Goal: Navigation & Orientation: Understand site structure

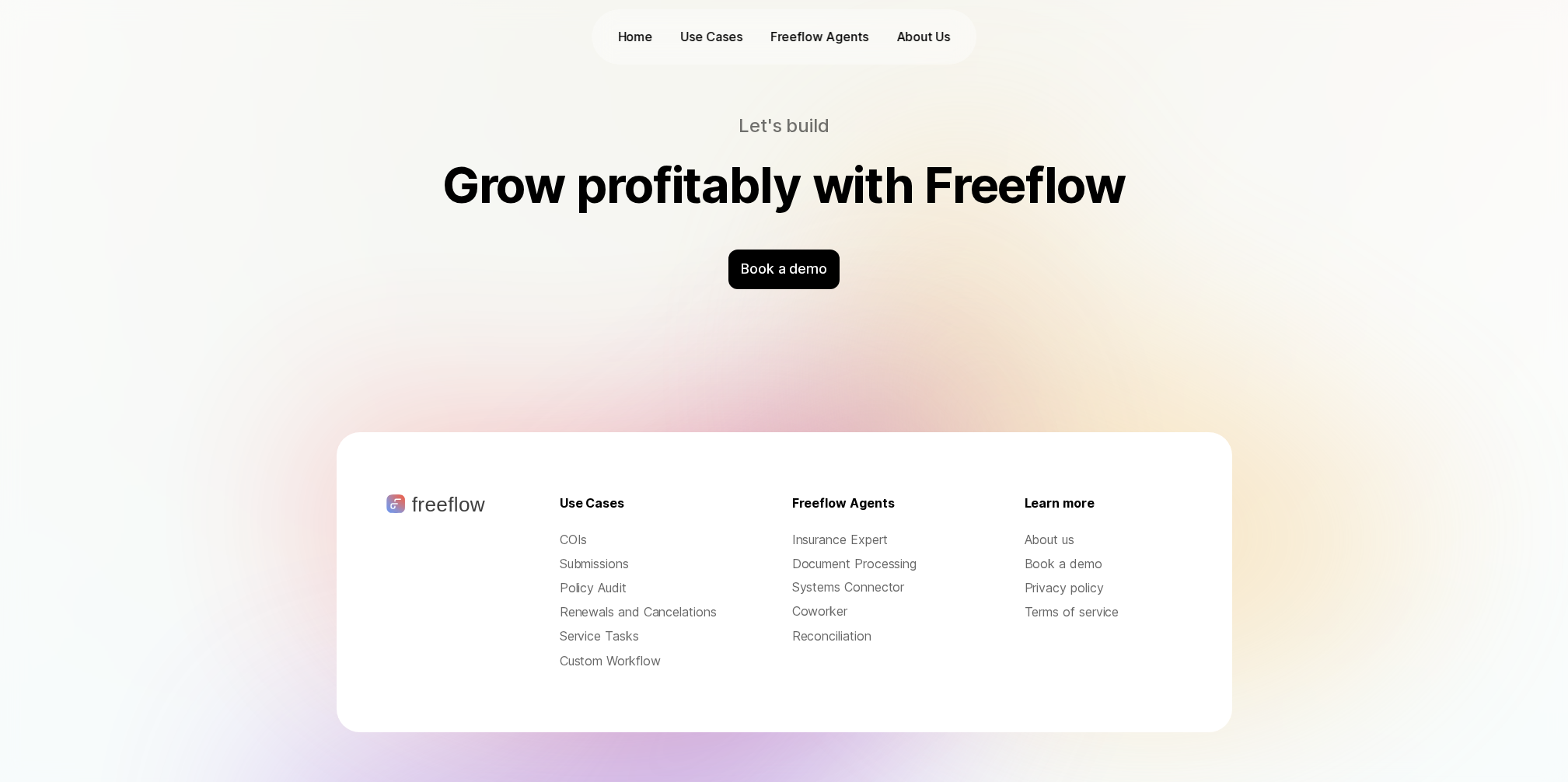
scroll to position [4923, 0]
click at [596, 579] on p "Policy Audit" at bounding box center [638, 588] width 158 height 18
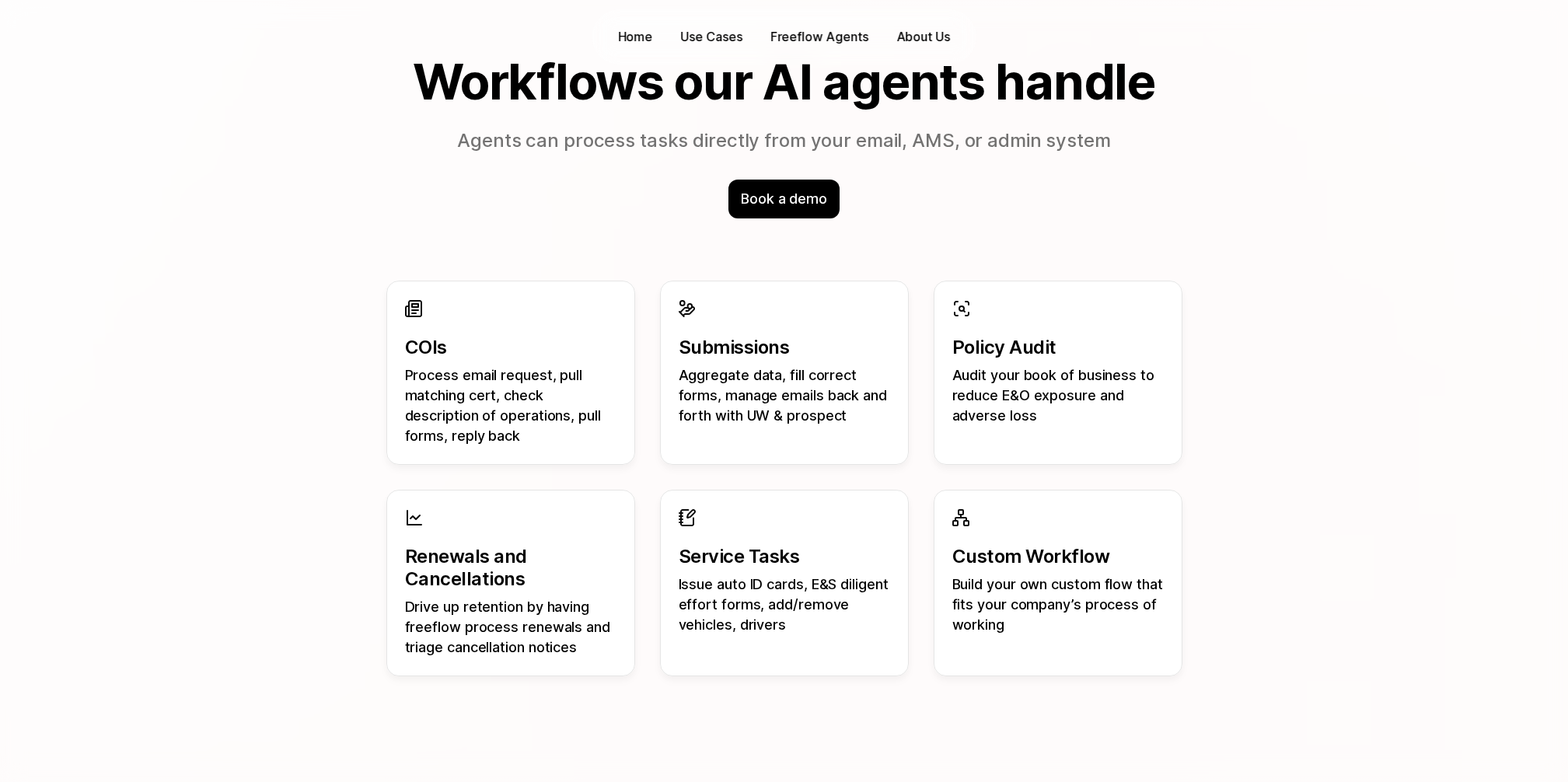
click at [513, 437] on p "Process email request, pull matching cert, check description of operations, pul…" at bounding box center [511, 406] width 211 height 81
drag, startPoint x: 479, startPoint y: 411, endPoint x: 490, endPoint y: 425, distance: 17.8
click at [479, 411] on p "Process email request, pull matching cert, check description of operations, pul…" at bounding box center [511, 406] width 211 height 81
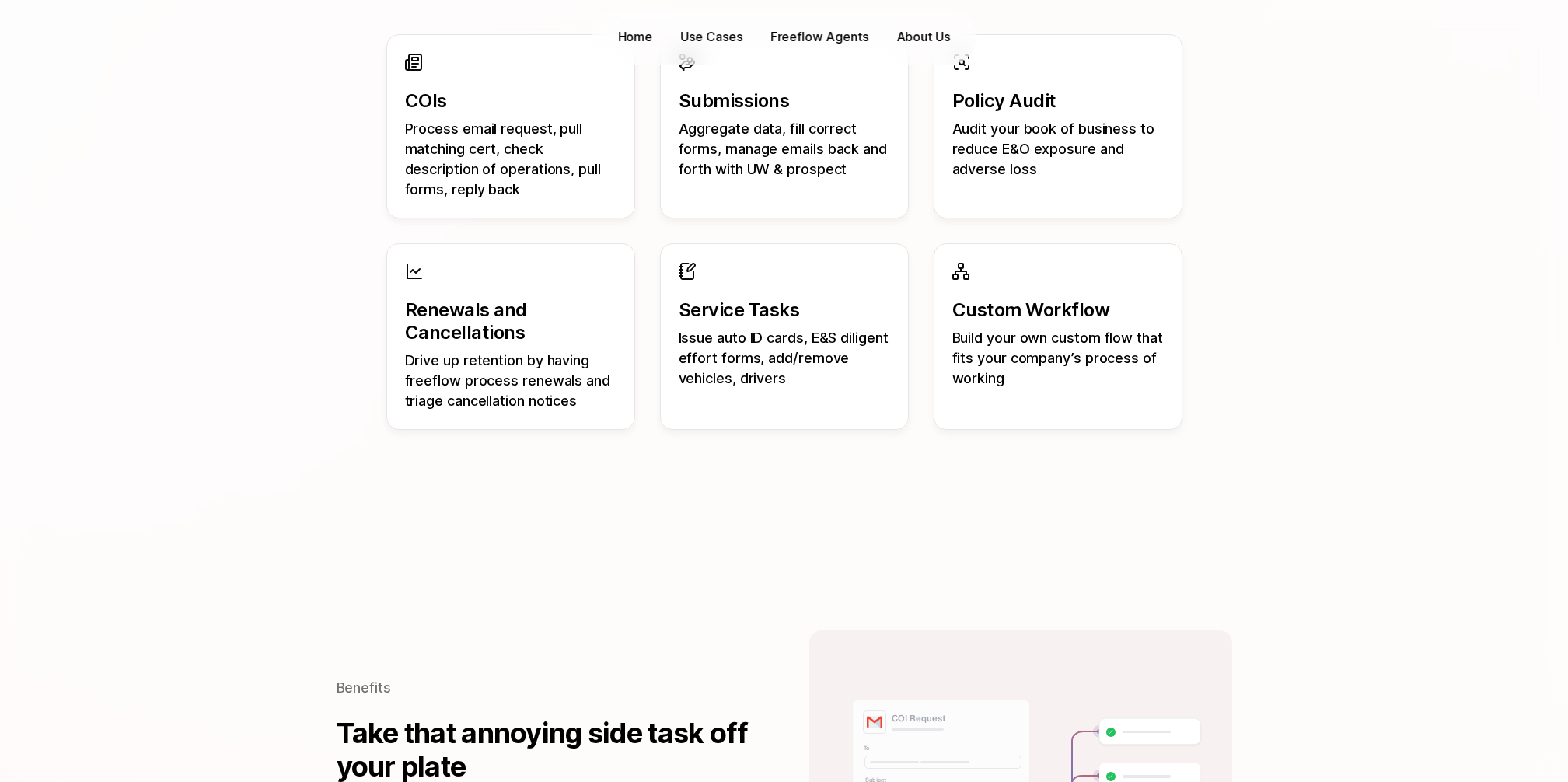
scroll to position [2054, 0]
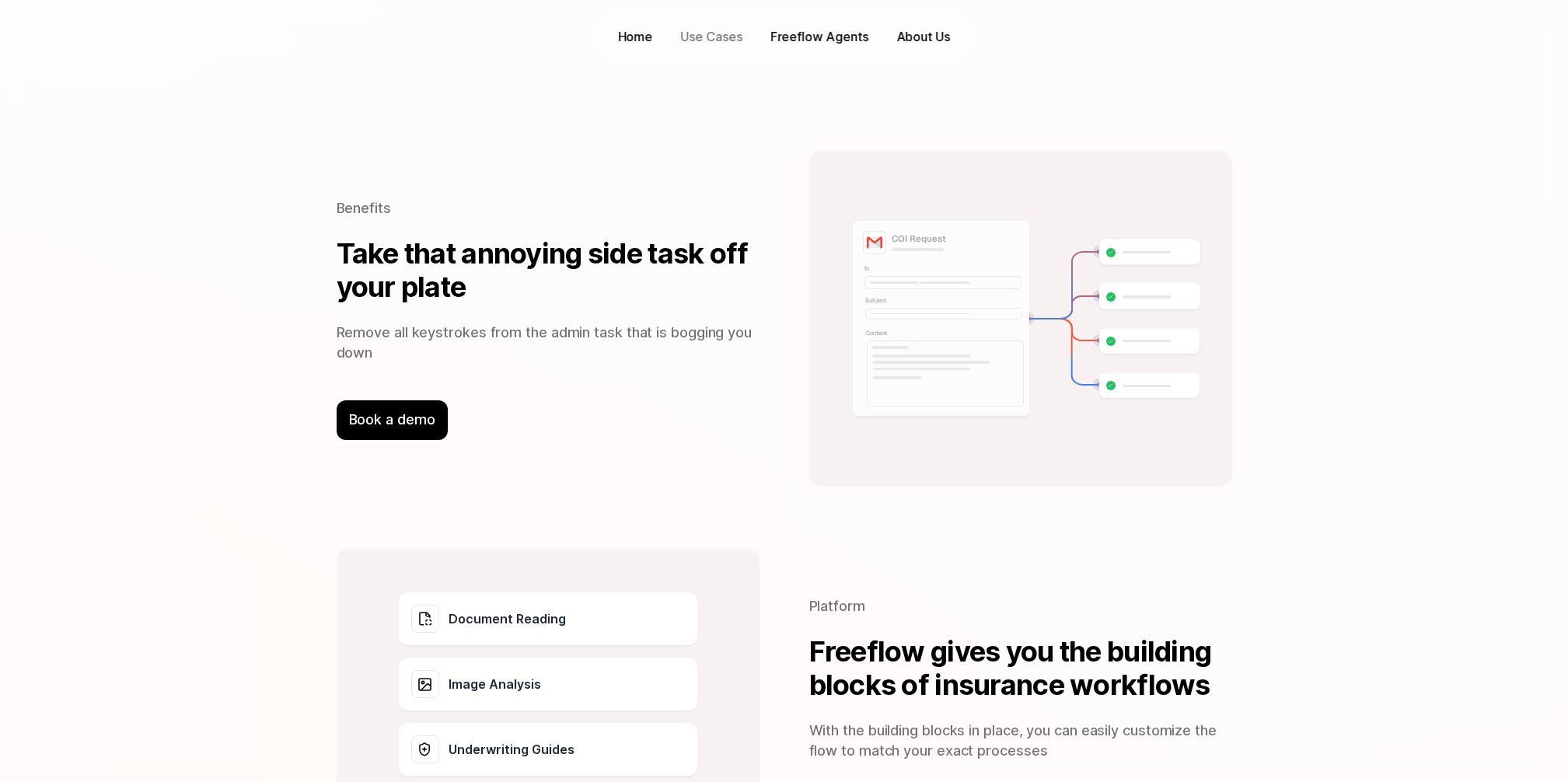
click at [711, 45] on p "Use Cases" at bounding box center [712, 36] width 62 height 18
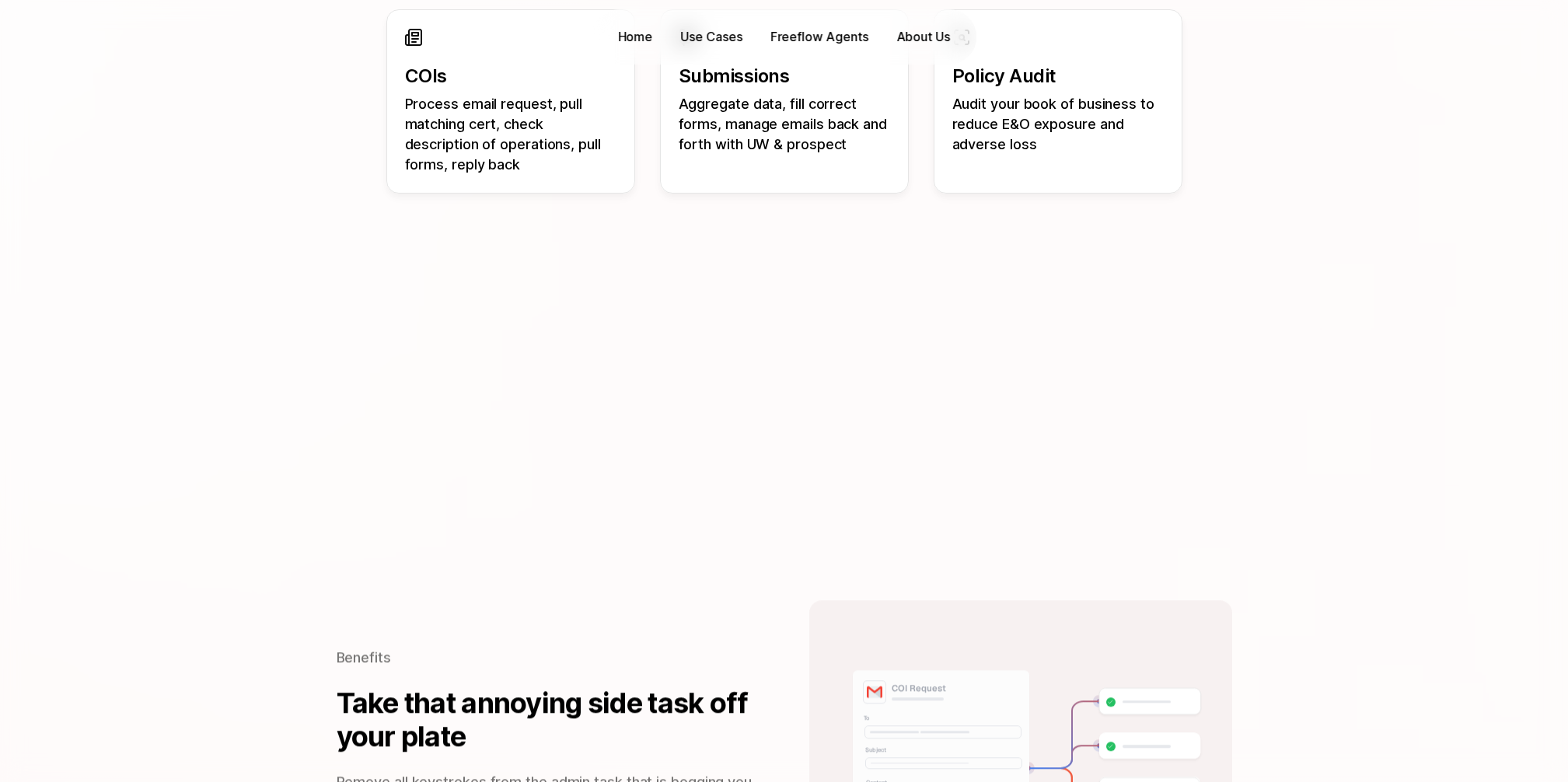
scroll to position [1833, 0]
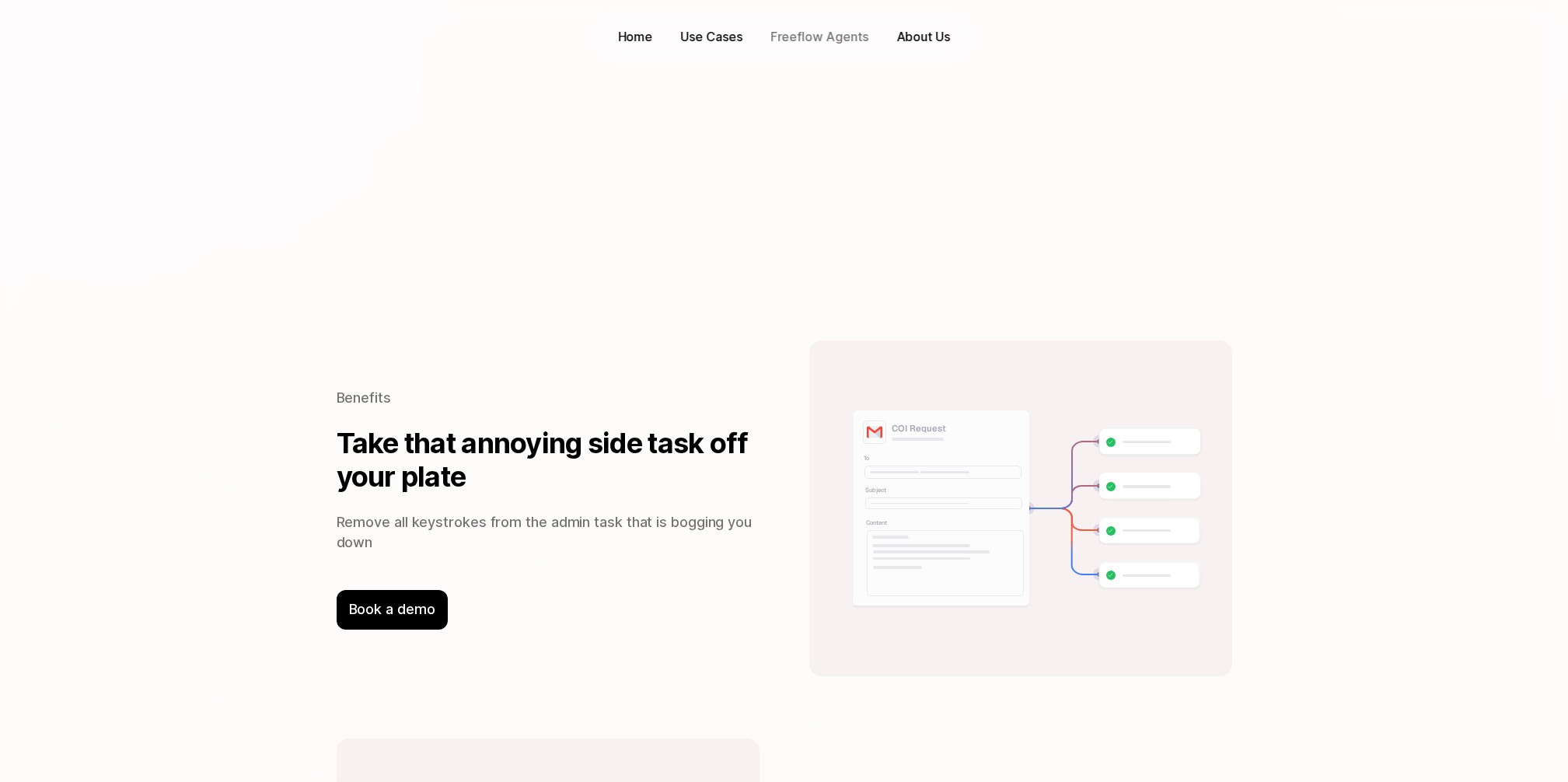
click at [838, 38] on p "Freeflow Agents" at bounding box center [819, 36] width 98 height 18
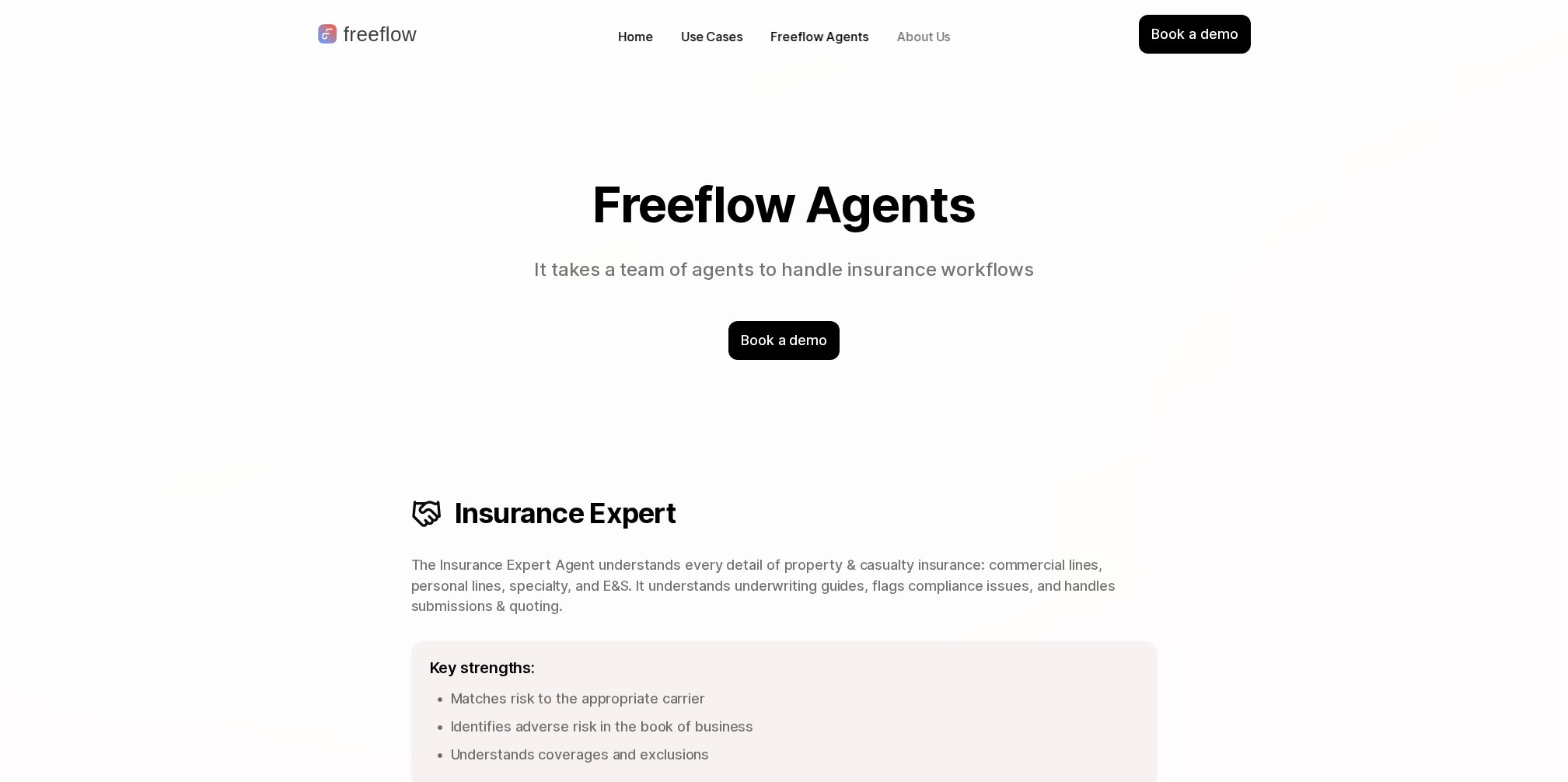
click at [928, 39] on p "About Us" at bounding box center [924, 36] width 54 height 18
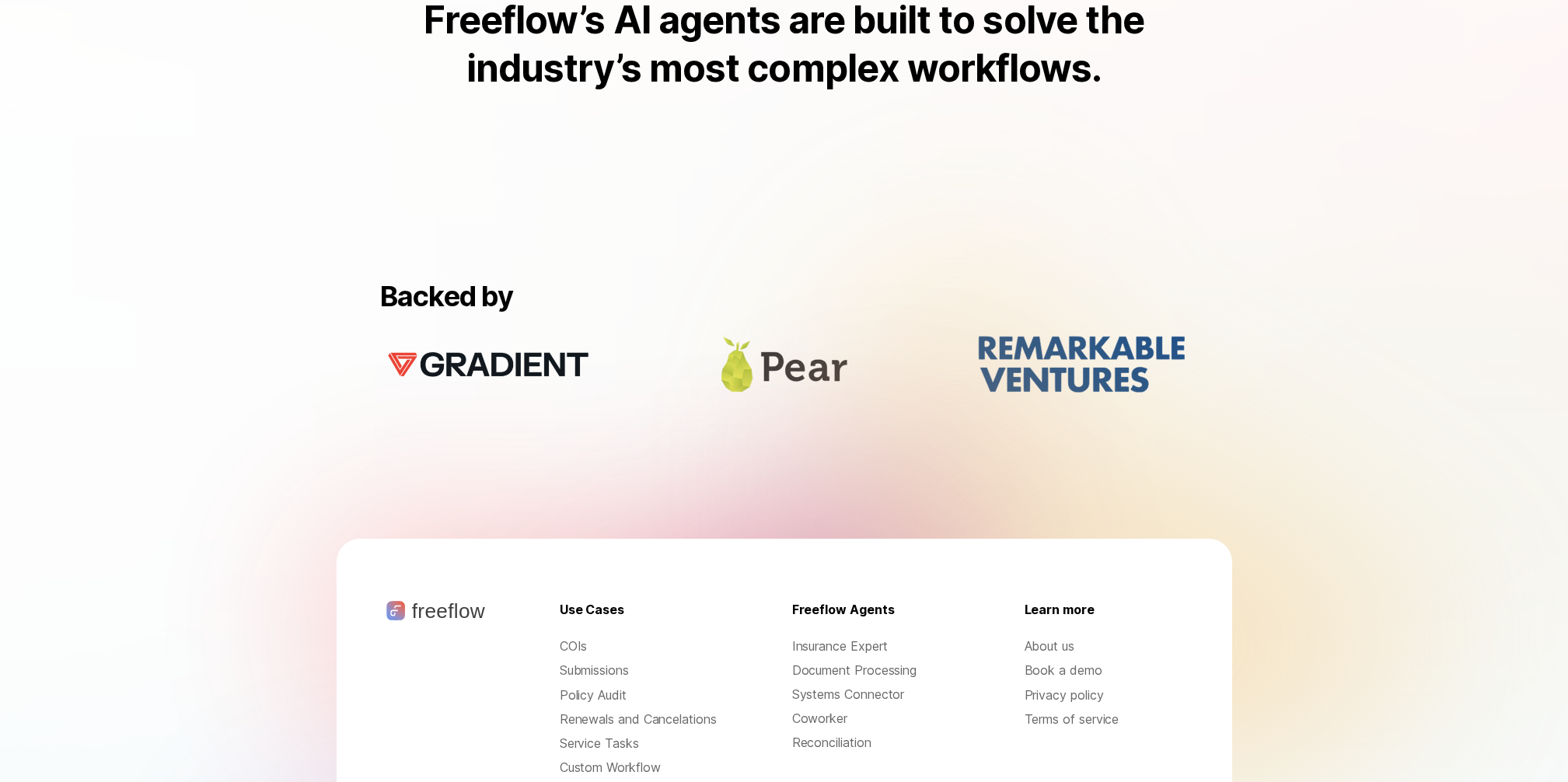
scroll to position [1427, 0]
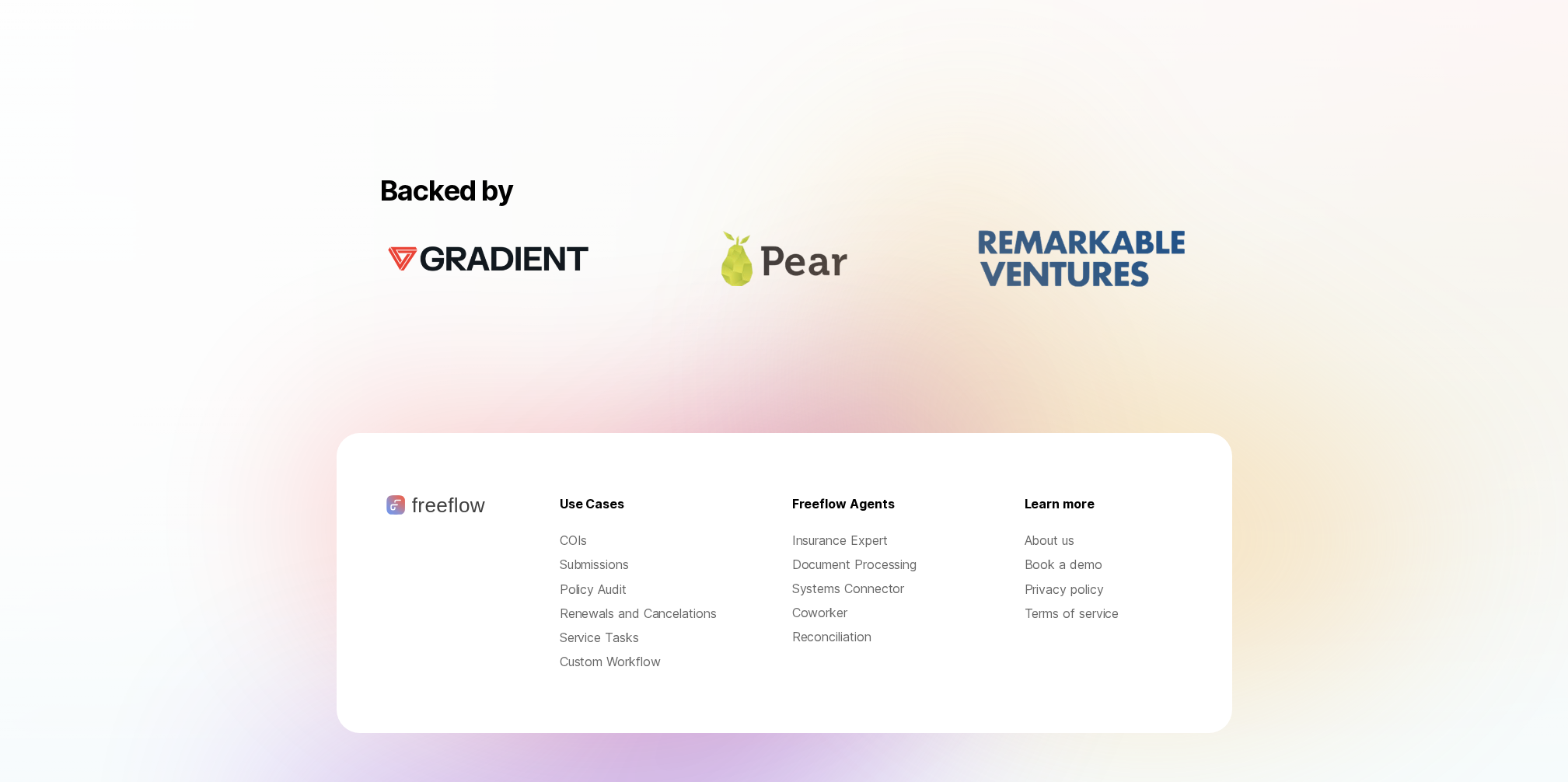
click at [1043, 532] on p "About us" at bounding box center [1103, 540] width 158 height 18
